Goal: Information Seeking & Learning: Learn about a topic

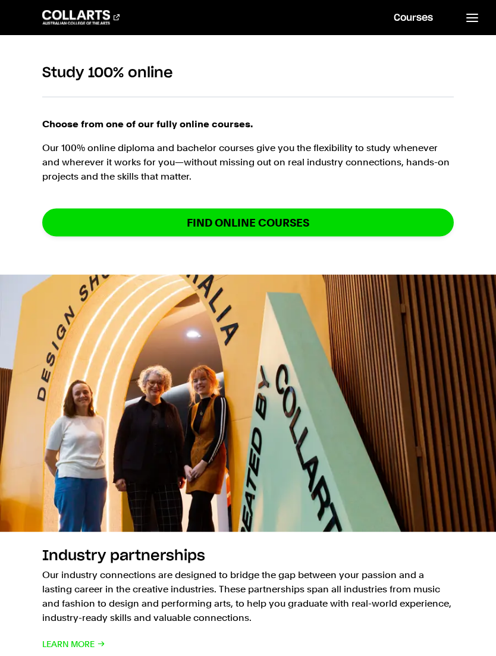
scroll to position [1303, 0]
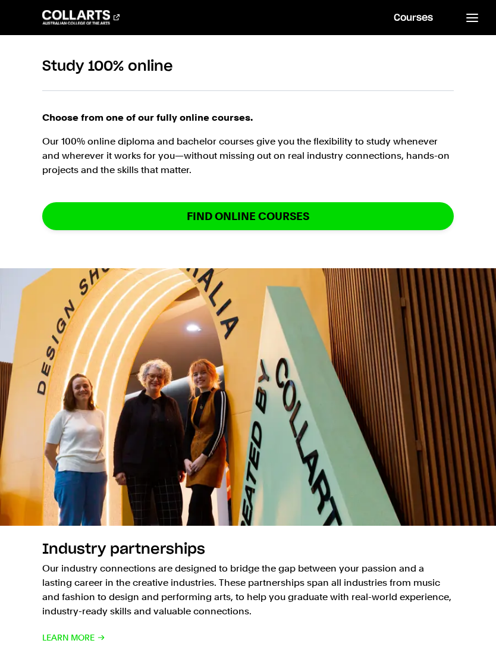
click at [339, 209] on link "Find online courses" at bounding box center [248, 216] width 412 height 28
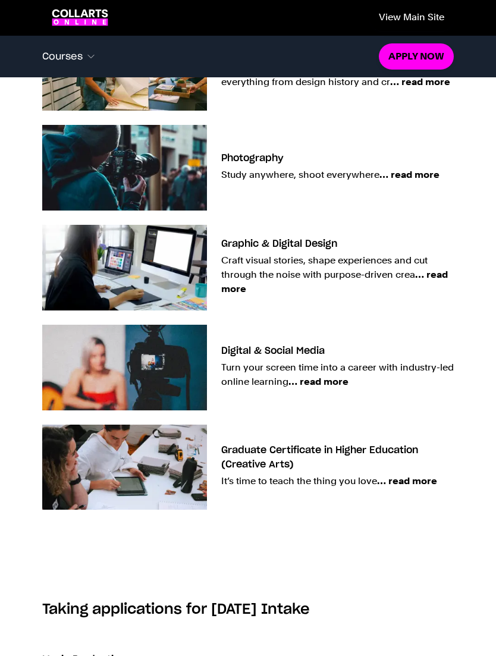
scroll to position [937, 0]
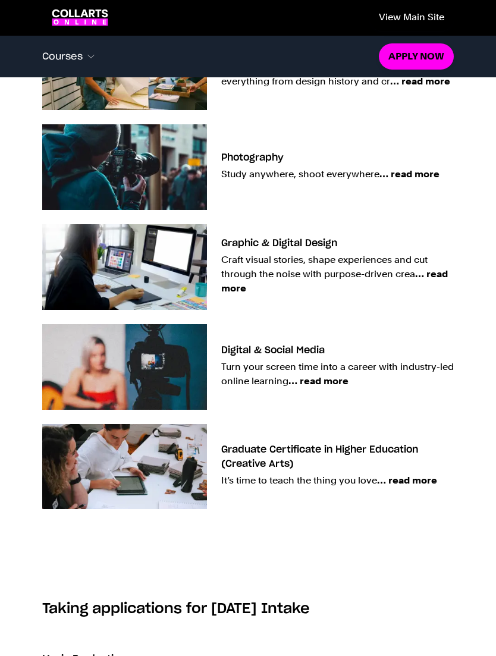
click at [341, 386] on span "… read more" at bounding box center [319, 380] width 60 height 11
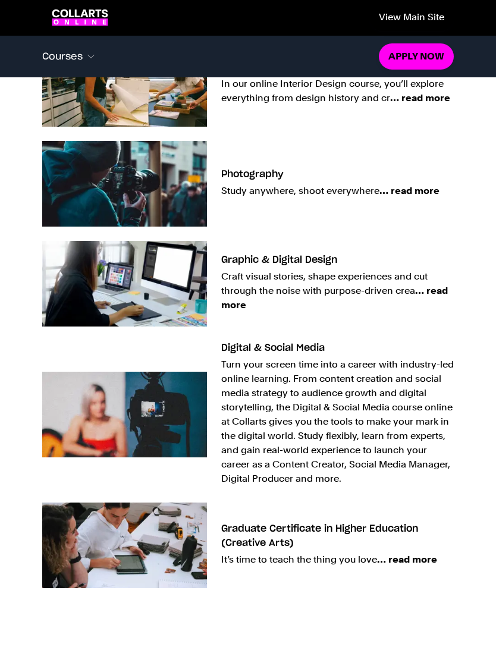
scroll to position [922, 0]
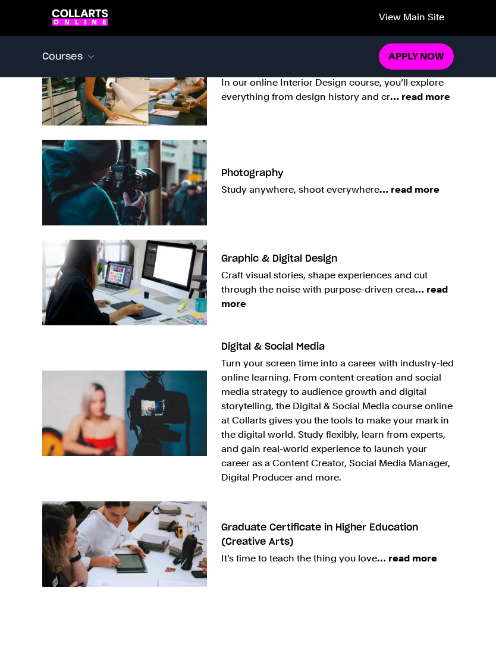
click at [309, 348] on h3 "Digital & Social Media" at bounding box center [273, 347] width 104 height 10
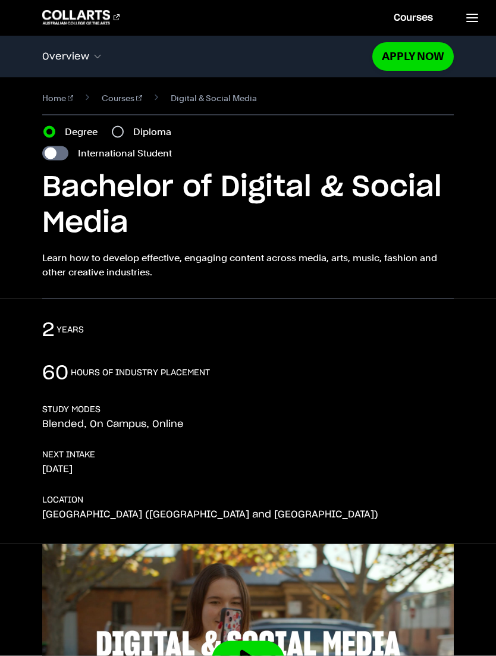
scroll to position [6, 0]
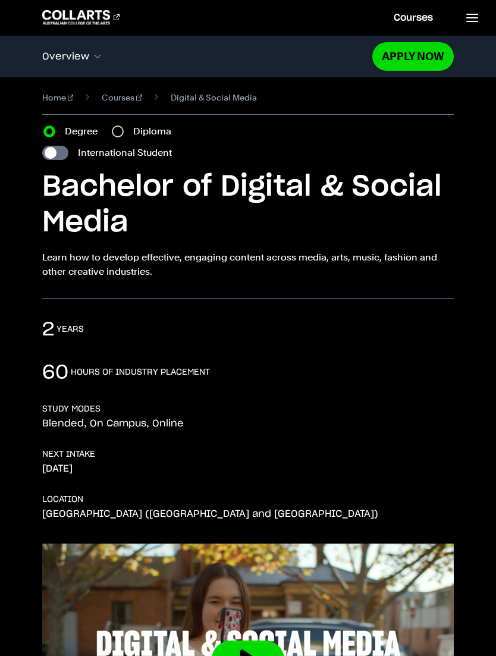
click at [153, 137] on label "Diploma" at bounding box center [155, 131] width 45 height 14
click at [124, 137] on input "Diploma" at bounding box center [118, 132] width 12 height 12
radio input "true"
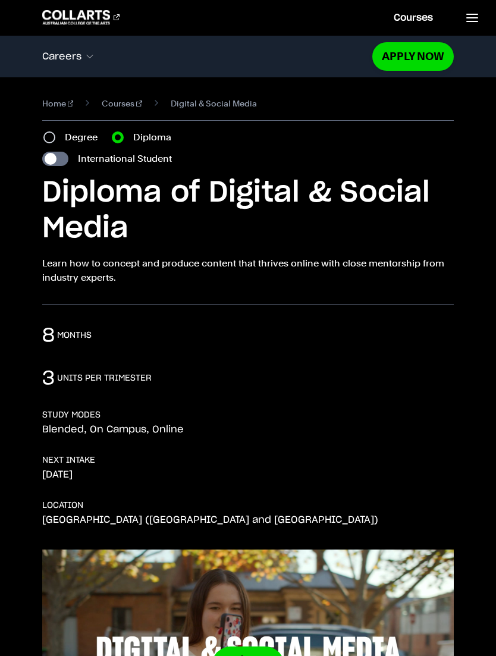
click at [471, 26] on link at bounding box center [472, 17] width 49 height 35
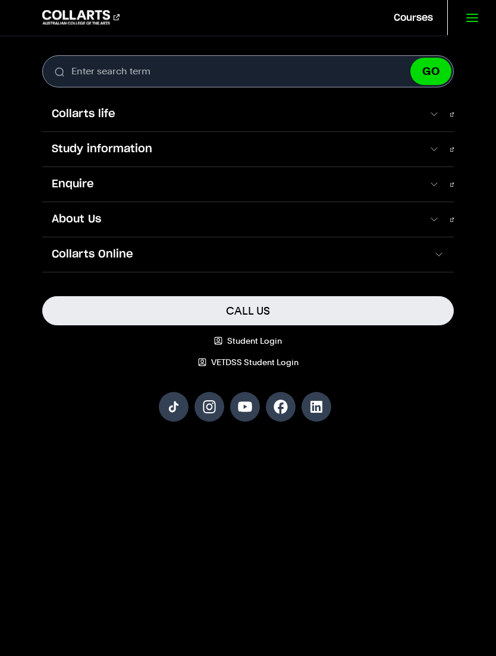
click at [273, 264] on link "Collarts Online" at bounding box center [248, 254] width 412 height 35
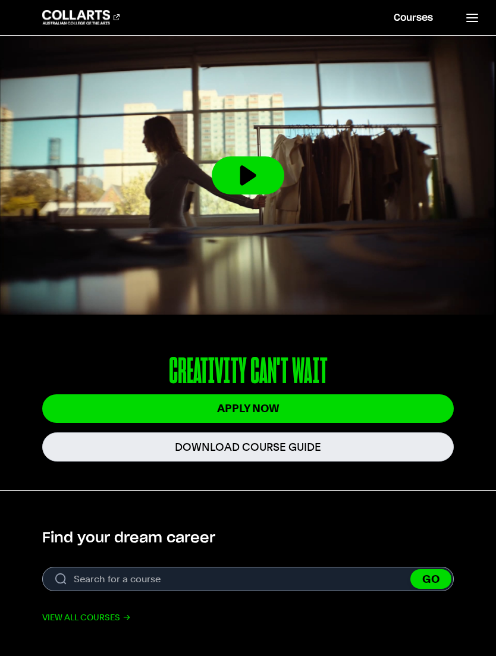
click at [470, 19] on icon at bounding box center [472, 18] width 14 height 14
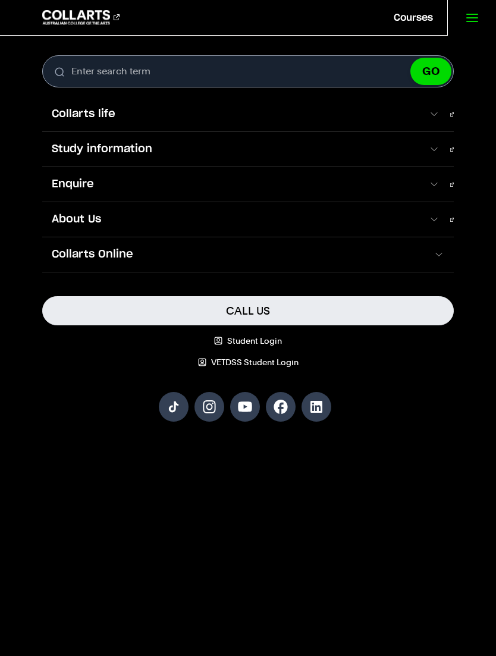
click at [440, 117] on span at bounding box center [433, 114] width 11 height 12
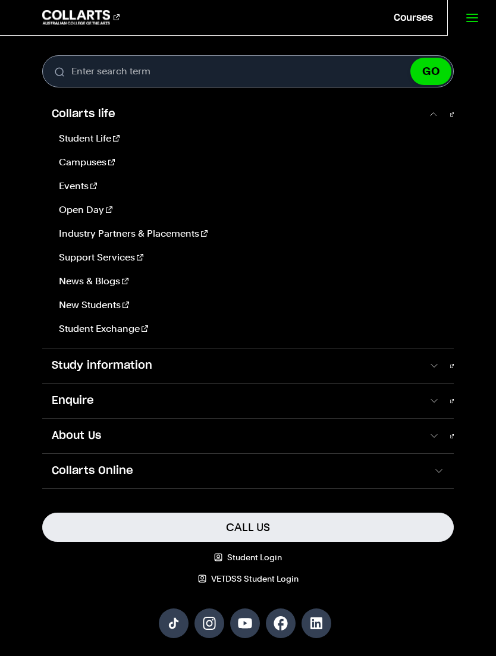
scroll to position [8, 0]
click at [445, 366] on link "Study information" at bounding box center [248, 366] width 412 height 35
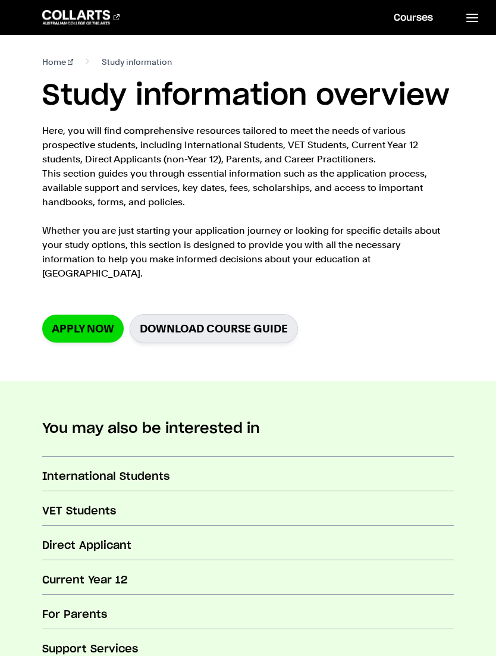
click at [110, 24] on 1 "Go to homepage" at bounding box center [76, 17] width 68 height 14
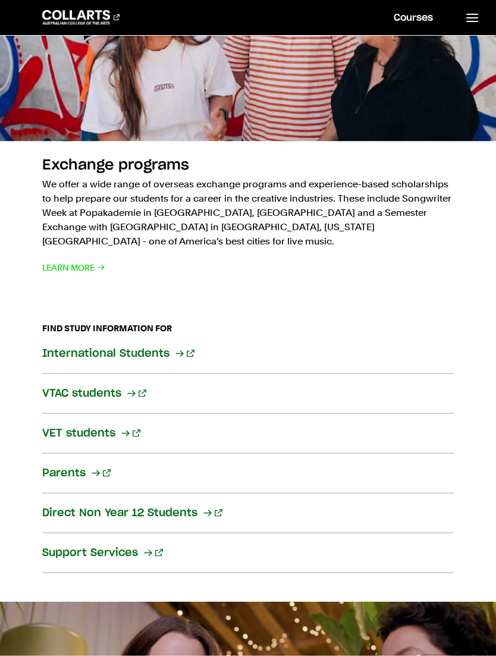
scroll to position [2035, 0]
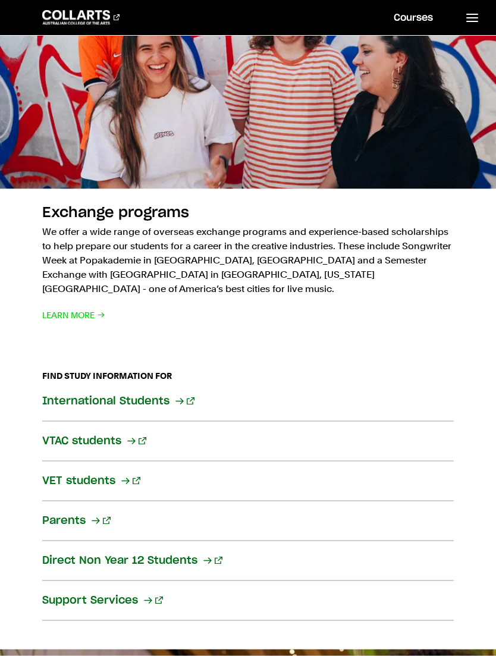
click at [408, 15] on link "Courses" at bounding box center [414, 17] width 68 height 35
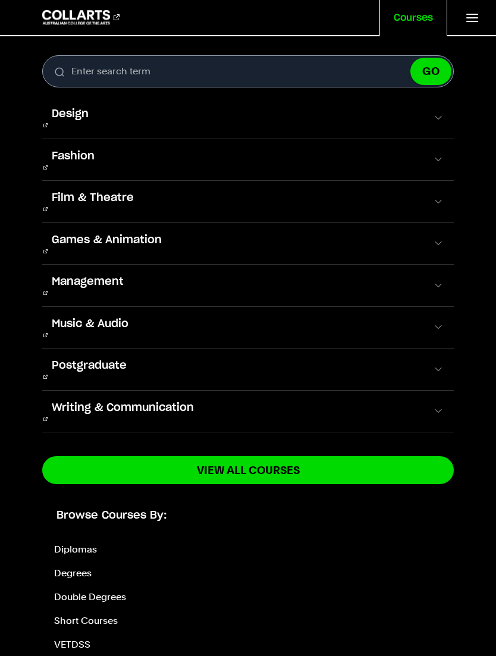
scroll to position [1182, 0]
